Goal: Information Seeking & Learning: Learn about a topic

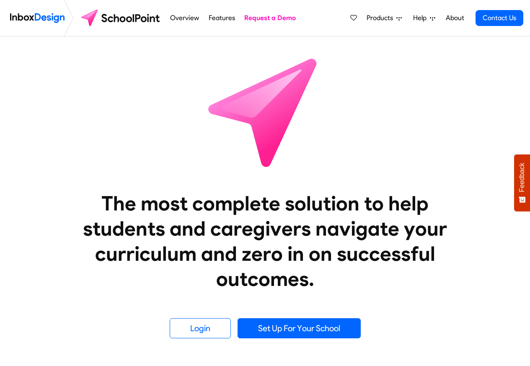
click at [374, 19] on span "Products" at bounding box center [382, 18] width 30 height 10
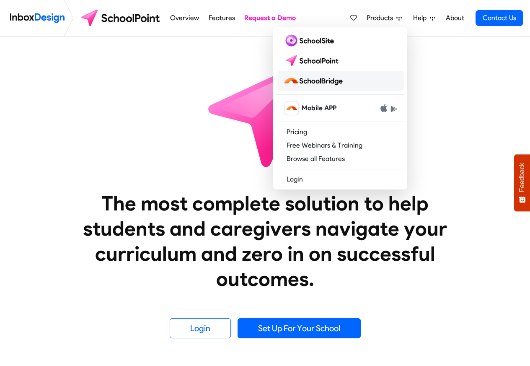
click at [313, 82] on img at bounding box center [314, 80] width 63 height 13
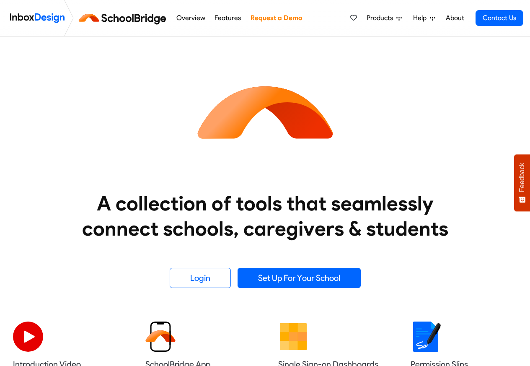
click at [375, 19] on span "Products" at bounding box center [382, 18] width 30 height 10
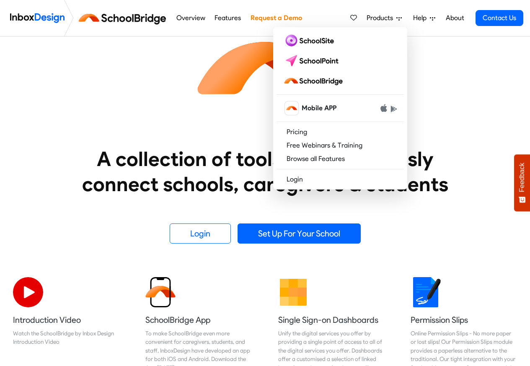
scroll to position [302, 0]
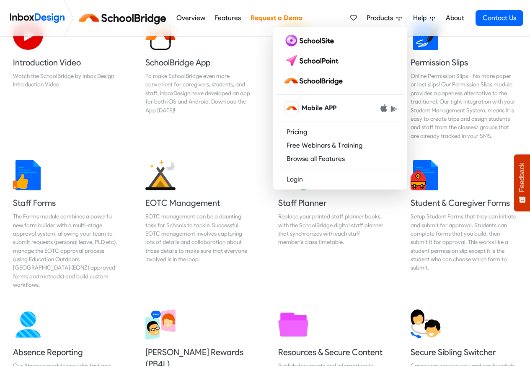
click at [524, 41] on div "Permission Slips Online Permission Slips - No more paper or lost slips! ​Our Pe…" at bounding box center [464, 83] width 132 height 140
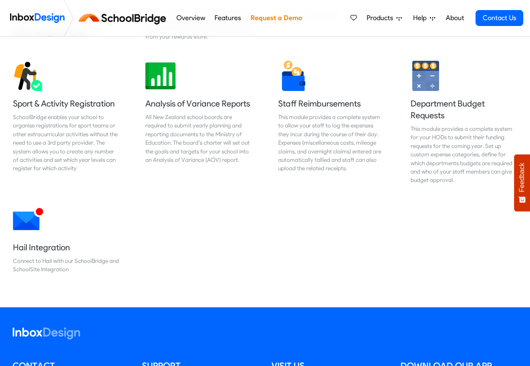
scroll to position [704, 0]
